Goal: Entertainment & Leisure: Browse casually

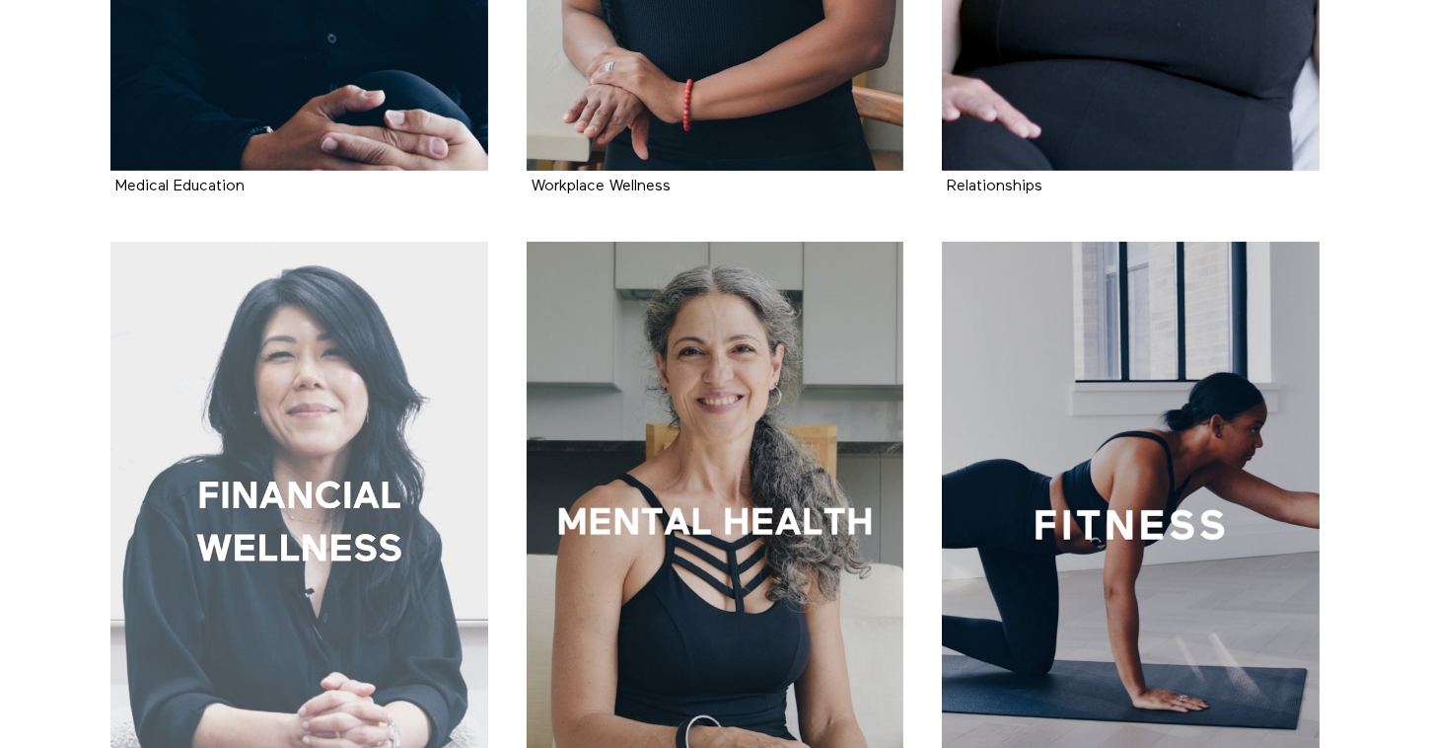
scroll to position [852, 0]
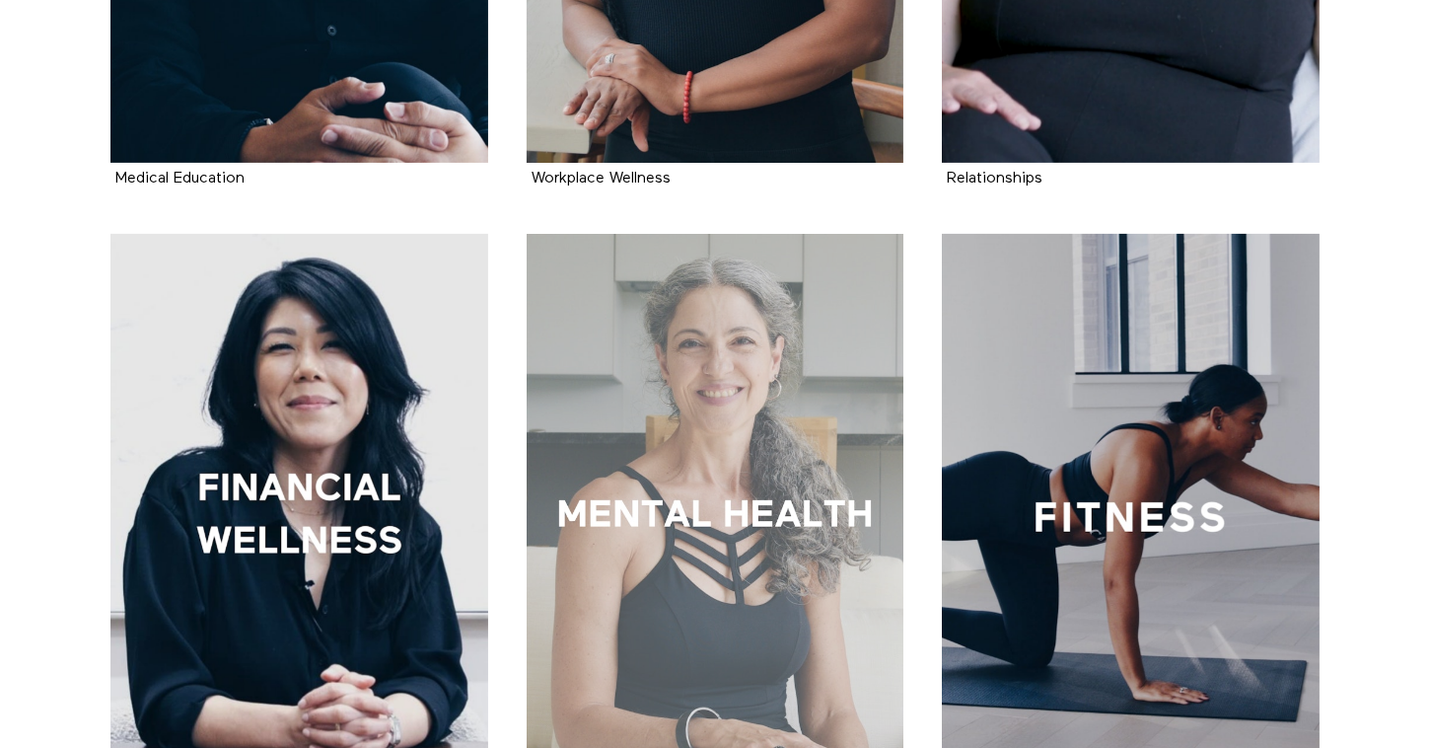
click at [703, 440] on div at bounding box center [716, 517] width 378 height 566
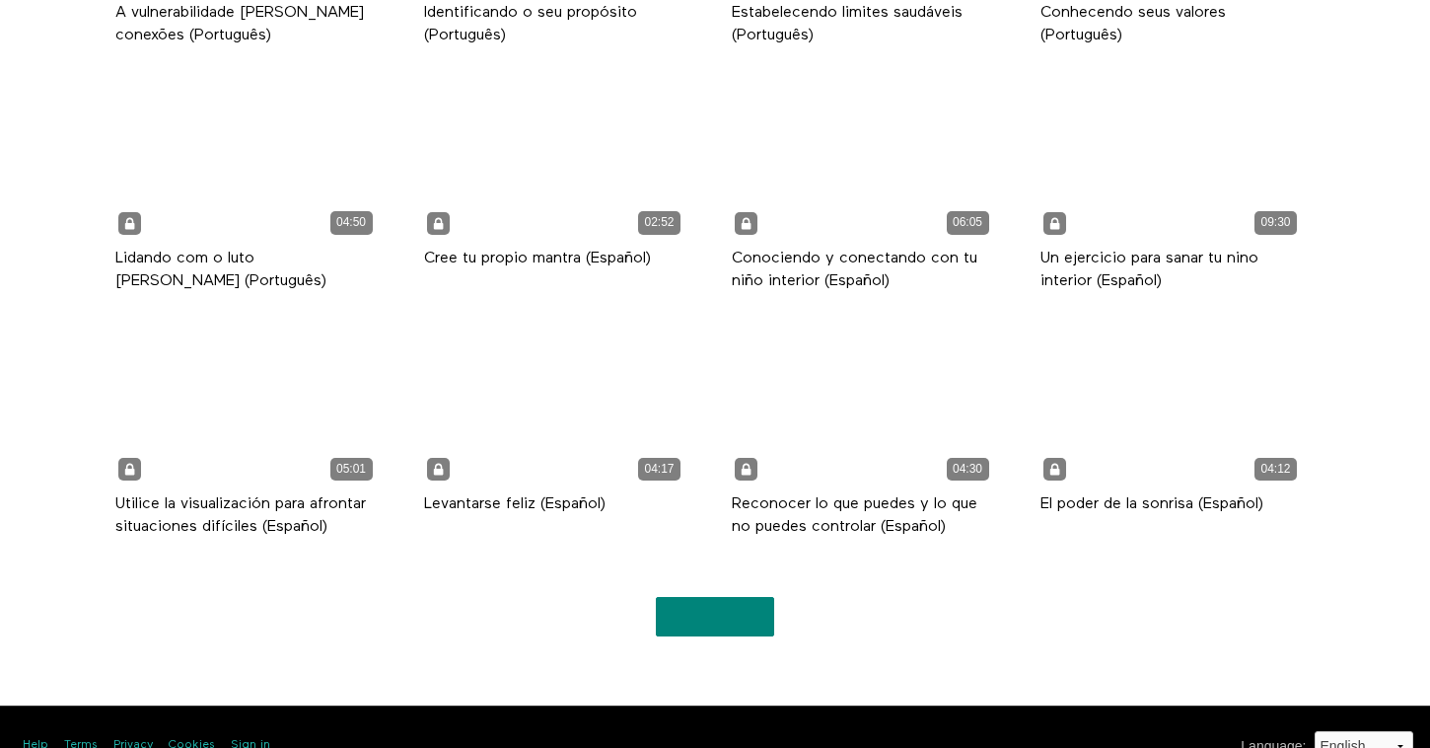
scroll to position [8784, 0]
